Goal: Transaction & Acquisition: Purchase product/service

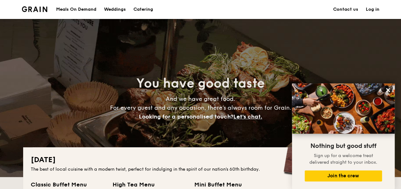
click at [85, 9] on div "Meals On Demand" at bounding box center [76, 9] width 40 height 19
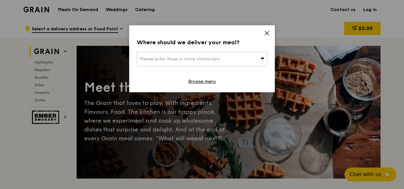
click at [229, 54] on div "Please enter three or more characters" at bounding box center [202, 59] width 131 height 15
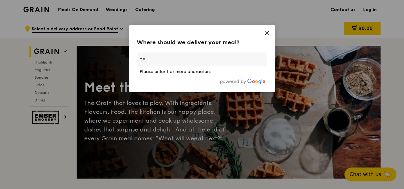
type input "d"
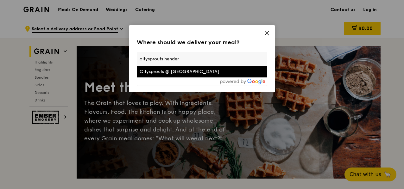
click at [181, 58] on input "citysprouts hender" at bounding box center [202, 59] width 130 height 14
click at [180, 57] on input "citysprouts hender" at bounding box center [202, 59] width 130 height 14
click at [180, 56] on input "citysprouts hender" at bounding box center [202, 59] width 130 height 14
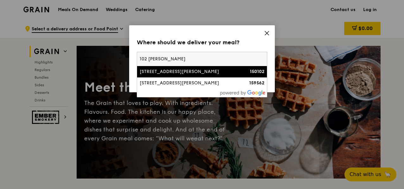
type input "102 [PERSON_NAME]"
click at [205, 71] on div "[STREET_ADDRESS][PERSON_NAME]" at bounding box center [187, 72] width 94 height 6
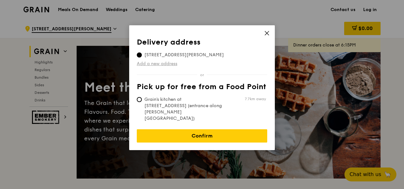
click at [174, 62] on link "Add a new address" at bounding box center [202, 64] width 131 height 6
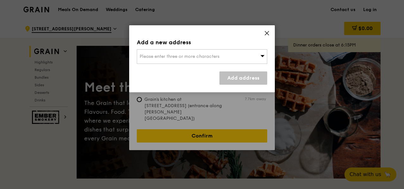
click at [225, 57] on div "Please enter three or more characters" at bounding box center [202, 56] width 131 height 15
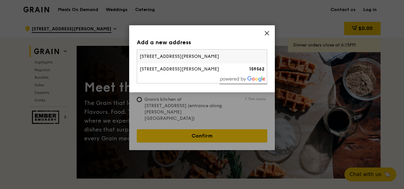
type input "[STREET_ADDRESS][PERSON_NAME]"
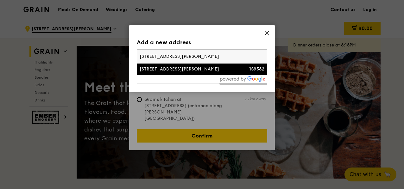
click at [193, 71] on div "[STREET_ADDRESS][PERSON_NAME]" at bounding box center [187, 69] width 94 height 6
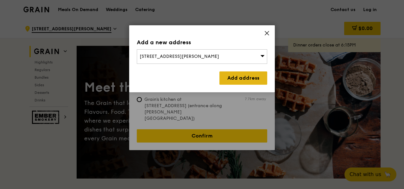
click at [236, 77] on link "Add address" at bounding box center [244, 78] width 48 height 13
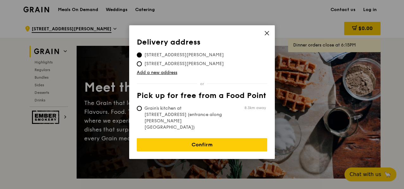
click at [189, 64] on span "[STREET_ADDRESS][PERSON_NAME]" at bounding box center [184, 64] width 95 height 6
click at [142, 64] on input "[STREET_ADDRESS][PERSON_NAME]" at bounding box center [139, 63] width 5 height 5
radio input "true"
click at [191, 53] on span "[STREET_ADDRESS][PERSON_NAME]" at bounding box center [184, 55] width 95 height 6
click at [142, 53] on input "[STREET_ADDRESS][PERSON_NAME]" at bounding box center [139, 55] width 5 height 5
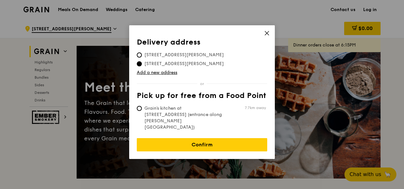
radio input "true"
click at [232, 110] on span "8.3km away" at bounding box center [248, 107] width 35 height 5
click at [142, 110] on input "Grain's kitchen at [STREET_ADDRESS] (entrance along [PERSON_NAME][GEOGRAPHIC_DA…" at bounding box center [139, 108] width 5 height 5
radio input "true"
click at [192, 52] on span "[STREET_ADDRESS][PERSON_NAME]" at bounding box center [184, 55] width 95 height 6
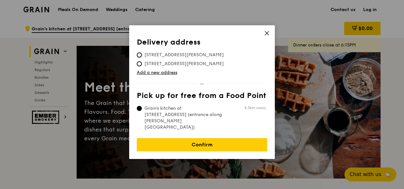
click at [142, 53] on input "[STREET_ADDRESS][PERSON_NAME]" at bounding box center [139, 55] width 5 height 5
radio input "true"
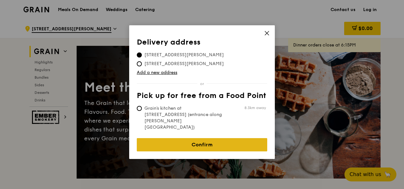
click at [237, 138] on link "Confirm" at bounding box center [202, 144] width 131 height 13
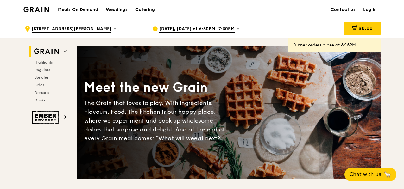
click at [239, 28] on div "[DATE], [DATE] at 6:30PM–7:30PM" at bounding box center [211, 28] width 118 height 19
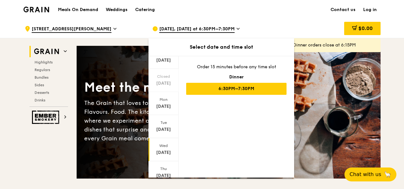
scroll to position [72, 0]
click at [162, 165] on span at bounding box center [163, 170] width 4 height 15
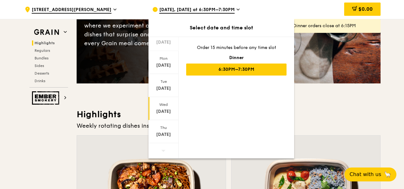
click at [168, 114] on div "[DATE]" at bounding box center [164, 112] width 28 height 6
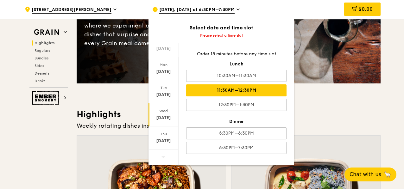
click at [259, 89] on div "11:30AM–12:30PM" at bounding box center [236, 91] width 100 height 12
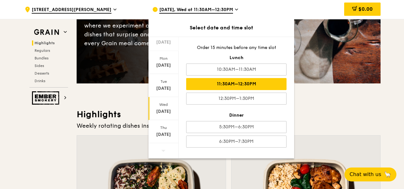
drag, startPoint x: 351, startPoint y: 111, endPoint x: 341, endPoint y: 104, distance: 11.7
click at [352, 111] on h3 "Highlights" at bounding box center [229, 114] width 304 height 11
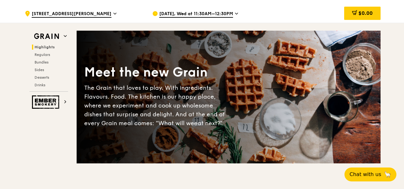
scroll to position [0, 0]
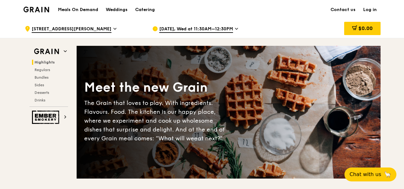
click at [33, 9] on img at bounding box center [36, 10] width 26 height 6
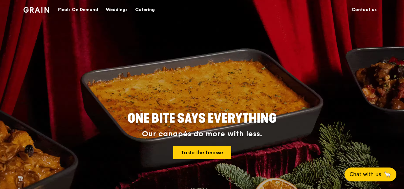
click at [153, 9] on div "Catering" at bounding box center [145, 9] width 20 height 19
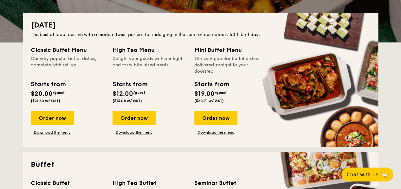
scroll to position [127, 0]
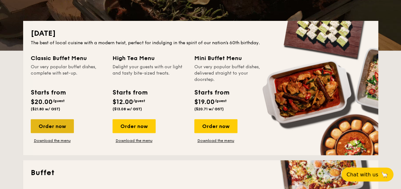
click at [51, 130] on div "Order now" at bounding box center [52, 126] width 43 height 14
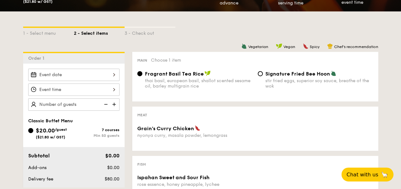
scroll to position [158, 0]
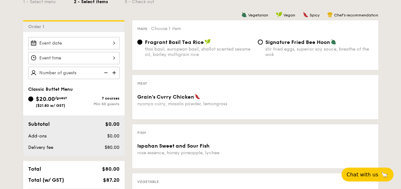
click at [98, 42] on div at bounding box center [73, 43] width 91 height 12
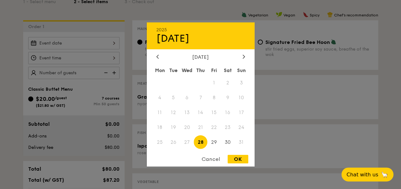
click at [246, 57] on div "August 2025" at bounding box center [201, 57] width 108 height 6
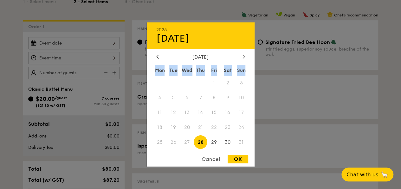
click at [246, 57] on div at bounding box center [244, 57] width 6 height 6
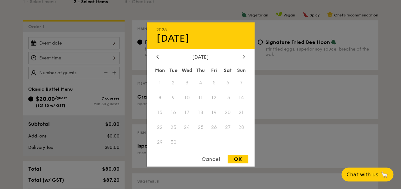
click at [245, 55] on div at bounding box center [244, 57] width 6 height 6
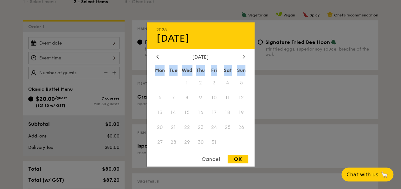
click at [245, 55] on div at bounding box center [244, 57] width 6 height 6
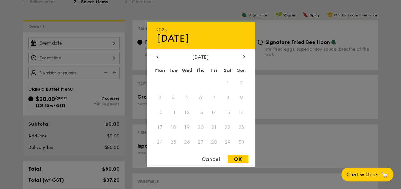
click at [207, 113] on div "Mon Tue Wed Thu Fri Sat Sun 1 2 3 4 5 6 7 8 9 10 11 12 13 14 15 16 17 18 19 20 …" at bounding box center [201, 108] width 108 height 86
click at [175, 102] on span "4" at bounding box center [173, 98] width 14 height 14
click at [188, 98] on span "5" at bounding box center [187, 98] width 14 height 14
click at [188, 95] on span "5" at bounding box center [187, 98] width 14 height 14
click at [222, 93] on span "8" at bounding box center [228, 98] width 14 height 14
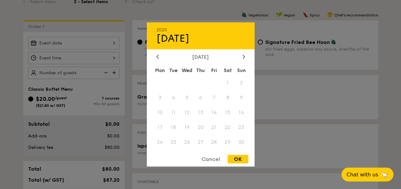
click at [158, 52] on div "2025 Aug 28 November 2025 Mon Tue Wed Thu Fri Sat Sun 1 2 3 4 5 6 7 8 9 10 11 1…" at bounding box center [201, 94] width 108 height 144
click at [159, 53] on div "2025 Aug 28 November 2025 Mon Tue Wed Thu Fri Sat Sun 1 2 3 4 5 6 7 8 9 10 11 1…" at bounding box center [201, 94] width 108 height 144
click at [160, 56] on div "November 2025" at bounding box center [200, 57] width 89 height 6
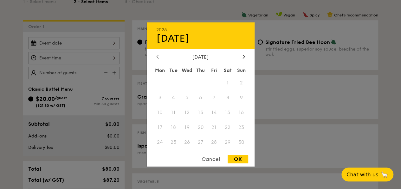
click at [157, 55] on icon at bounding box center [157, 57] width 2 height 4
click at [159, 56] on div at bounding box center [158, 57] width 6 height 6
click at [158, 56] on icon at bounding box center [157, 56] width 3 height 4
click at [246, 57] on div "August 2025" at bounding box center [201, 57] width 108 height 6
click at [246, 60] on div "August 2025 Mon Tue Wed Thu Fri Sat Sun 1 2 3 4 5 6 7 8 9 10 11 12 13 14 15 16 …" at bounding box center [201, 102] width 108 height 96
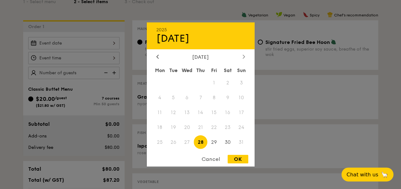
click at [245, 55] on div at bounding box center [244, 57] width 6 height 6
click at [159, 55] on div at bounding box center [158, 57] width 6 height 6
click at [216, 145] on span "29" at bounding box center [214, 143] width 14 height 14
click at [235, 157] on div "OK" at bounding box center [237, 159] width 21 height 9
type input "Aug 29, 2025"
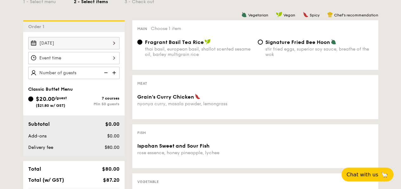
click at [236, 160] on div "OK" at bounding box center [237, 159] width 21 height 9
click at [69, 59] on div at bounding box center [73, 58] width 91 height 12
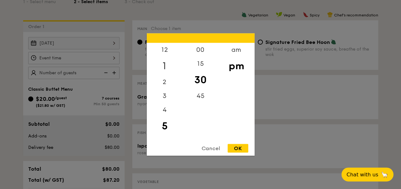
click at [165, 66] on div "1" at bounding box center [165, 66] width 36 height 18
click at [165, 54] on div "12" at bounding box center [165, 52] width 36 height 18
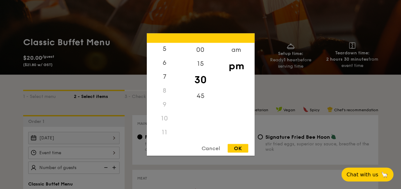
scroll to position [75, 0]
click at [161, 132] on div "11" at bounding box center [165, 133] width 36 height 14
click at [168, 130] on div "11" at bounding box center [165, 133] width 36 height 14
click at [167, 128] on div "11" at bounding box center [165, 133] width 36 height 14
drag, startPoint x: 167, startPoint y: 134, endPoint x: 172, endPoint y: 116, distance: 18.2
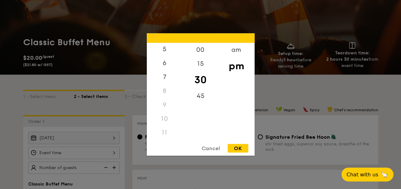
click at [167, 133] on div "11" at bounding box center [165, 133] width 36 height 14
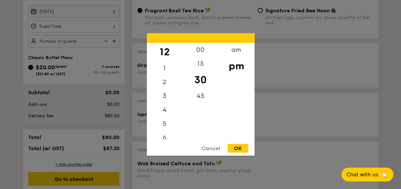
scroll to position [0, 0]
click at [203, 51] on div "00" at bounding box center [200, 52] width 36 height 18
click at [237, 150] on div "OK" at bounding box center [237, 148] width 21 height 9
type input "12:00PM"
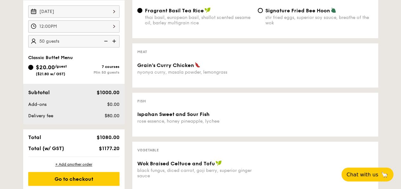
click at [12, 88] on div "1 - Select menu 2 - Select items 3 - Check out Order 1 Aug 29, 2025 12:00PM 50 …" at bounding box center [200, 152] width 401 height 408
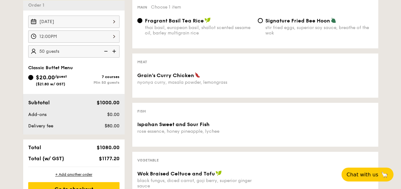
scroll to position [158, 0]
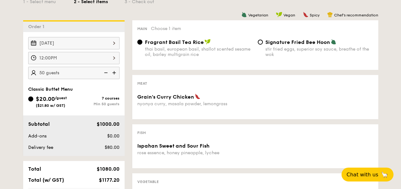
click at [110, 100] on div "7 courses Min 50 guests" at bounding box center [97, 101] width 46 height 10
click at [33, 100] on input "$20.00 /guest ($21.80 w/ GST) 7 courses Min 50 guests" at bounding box center [30, 99] width 5 height 5
click at [61, 109] on div "$20.00 /guest ($21.80 w/ GST) 7 courses Min 50 guests" at bounding box center [74, 103] width 96 height 17
type input "50 guests"
click at [108, 70] on img at bounding box center [105, 73] width 10 height 12
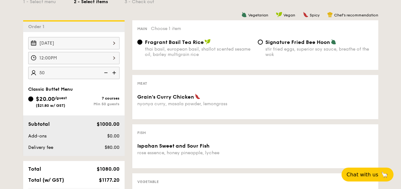
click at [107, 72] on img at bounding box center [105, 73] width 10 height 12
click at [110, 71] on img at bounding box center [105, 73] width 10 height 12
click at [106, 72] on img at bounding box center [105, 73] width 10 height 12
click at [106, 71] on img at bounding box center [105, 73] width 10 height 12
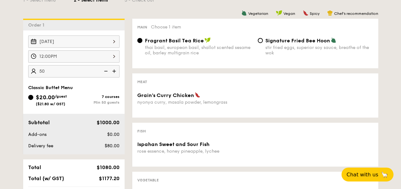
scroll to position [222, 0]
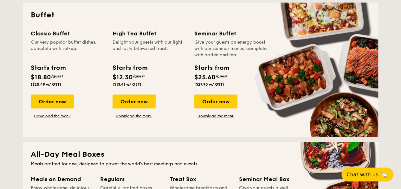
scroll to position [285, 0]
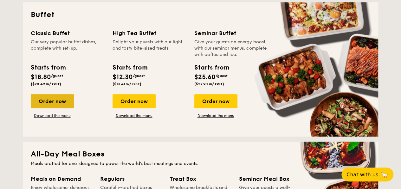
click at [49, 106] on div "Order now" at bounding box center [52, 101] width 43 height 14
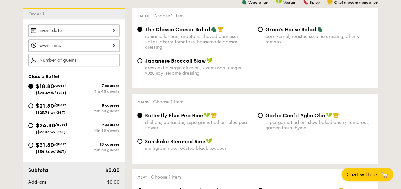
scroll to position [190, 0]
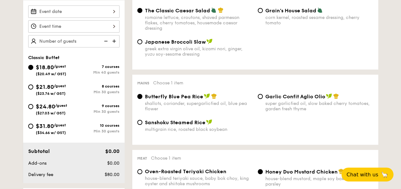
click at [59, 85] on span "/guest" at bounding box center [60, 86] width 12 height 4
click at [33, 85] on input "$21.80 /guest ($23.76 w/ GST) 8 courses Min 30 guests" at bounding box center [30, 87] width 5 height 5
radio input "true"
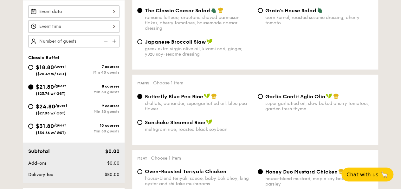
radio input "true"
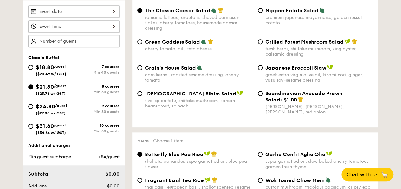
click at [78, 27] on div at bounding box center [73, 26] width 91 height 12
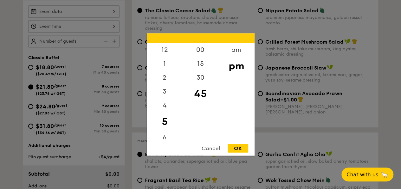
click at [104, 61] on div at bounding box center [200, 94] width 401 height 189
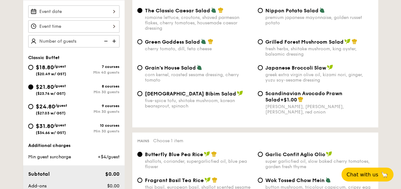
click at [90, 39] on div at bounding box center [200, 94] width 401 height 189
click at [115, 38] on img at bounding box center [115, 41] width 10 height 12
type input "20 guests"
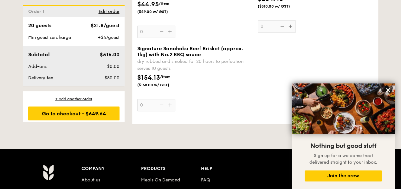
scroll to position [1570, 0]
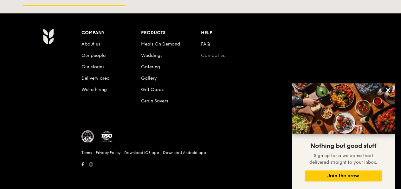
click at [214, 57] on link "Contact us" at bounding box center [213, 55] width 24 height 5
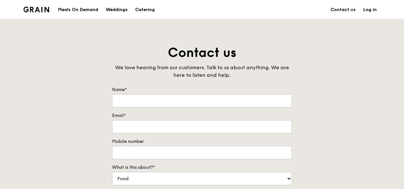
click at [37, 14] on div "Grain logo" at bounding box center [36, 9] width 26 height 19
